Goal: Check status: Check status

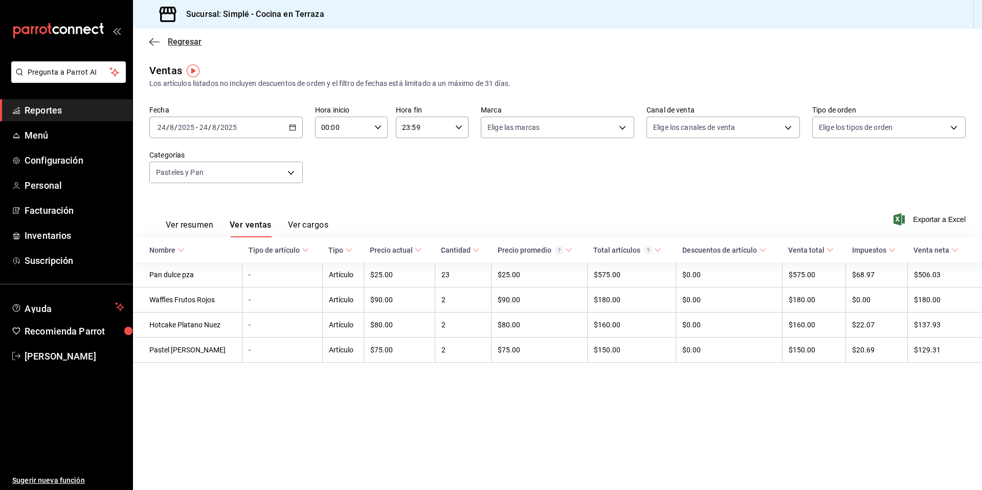
click at [151, 38] on icon "button" at bounding box center [154, 41] width 10 height 9
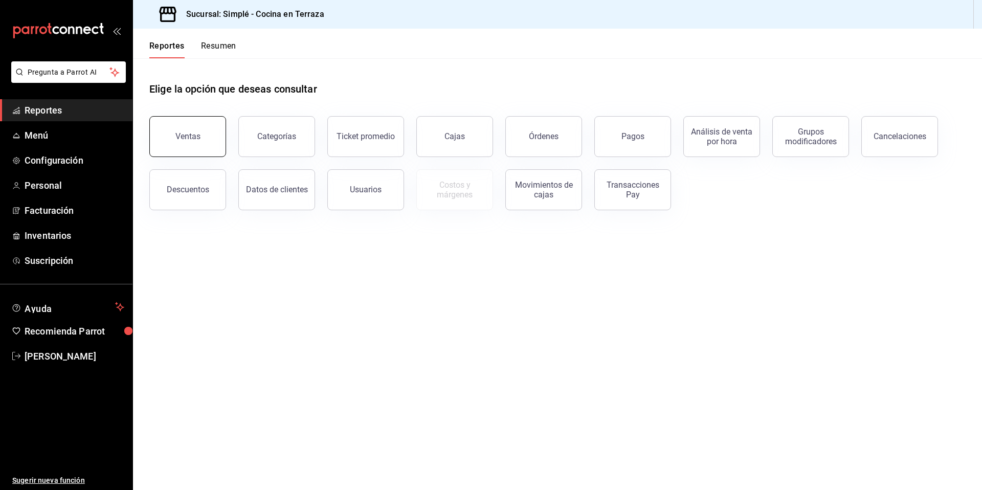
click at [199, 129] on button "Ventas" at bounding box center [187, 136] width 77 height 41
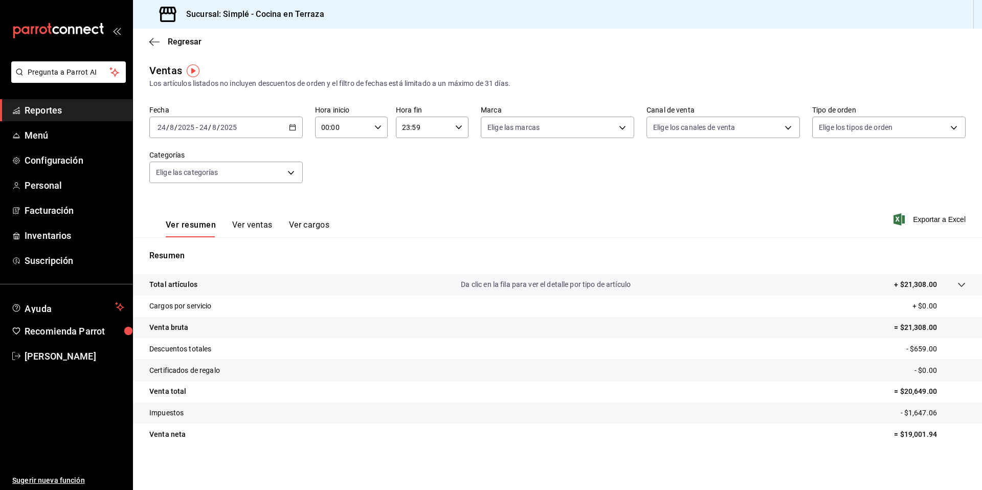
click at [586, 216] on div "Ver resumen Ver ventas Ver cargos Exportar a Excel" at bounding box center [557, 216] width 849 height 42
click at [285, 126] on div "[DATE] [DATE] - [DATE] [DATE]" at bounding box center [225, 127] width 153 height 21
click at [206, 163] on span "Hoy" at bounding box center [197, 158] width 79 height 11
click at [161, 50] on div "Regresar" at bounding box center [557, 42] width 849 height 26
click at [158, 43] on icon "button" at bounding box center [154, 41] width 10 height 9
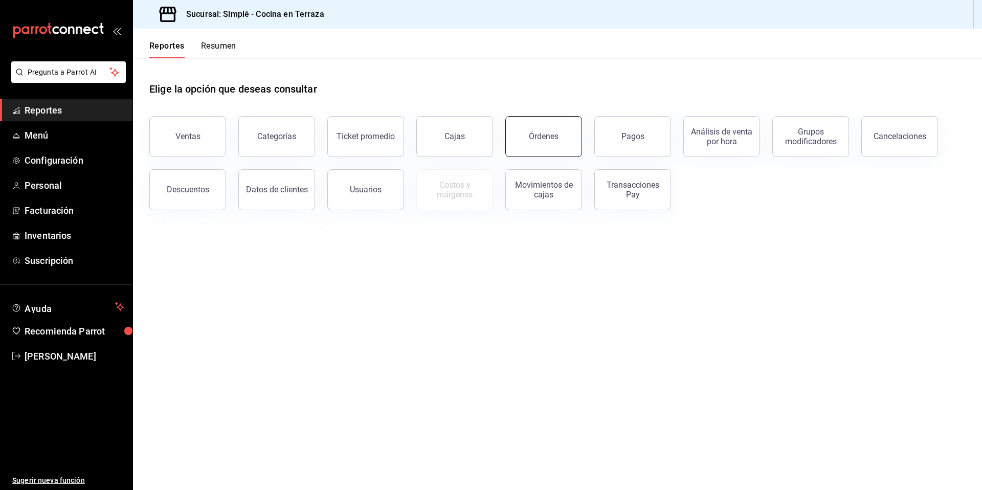
click at [560, 145] on button "Órdenes" at bounding box center [543, 136] width 77 height 41
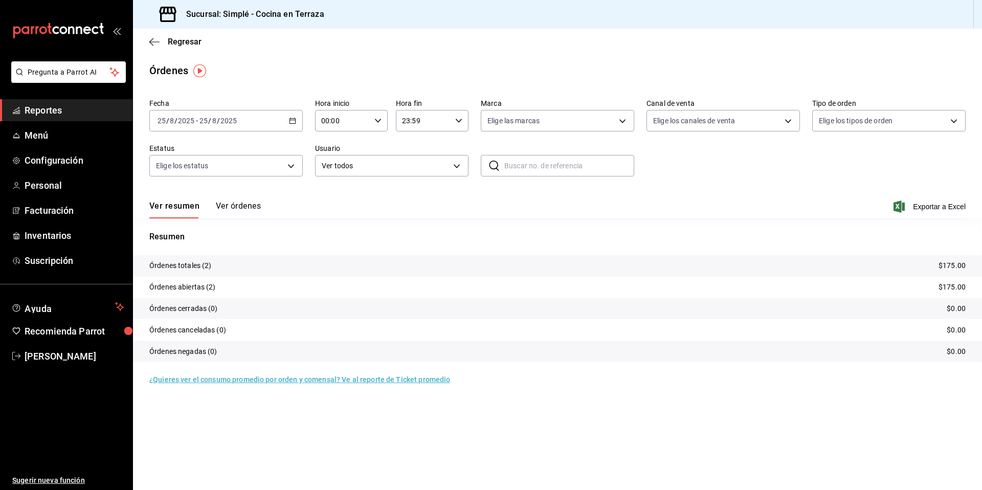
click at [289, 120] on icon "button" at bounding box center [292, 120] width 7 height 7
click at [233, 152] on span "Hoy" at bounding box center [197, 151] width 79 height 11
click at [753, 195] on div "Ver resumen Ver órdenes Exportar a Excel" at bounding box center [557, 204] width 816 height 30
click at [291, 113] on div "[DATE] [DATE] - [DATE] [DATE]" at bounding box center [225, 120] width 153 height 21
click at [210, 149] on span "Hoy" at bounding box center [197, 151] width 79 height 11
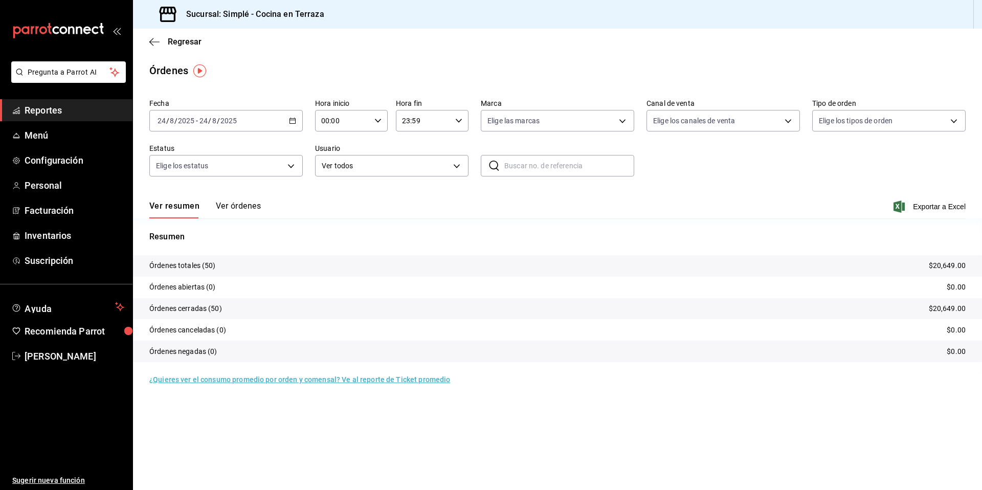
click at [292, 121] on icon "button" at bounding box center [292, 120] width 7 height 7
click at [222, 153] on span "Hoy" at bounding box center [197, 151] width 79 height 11
